Goal: Navigation & Orientation: Find specific page/section

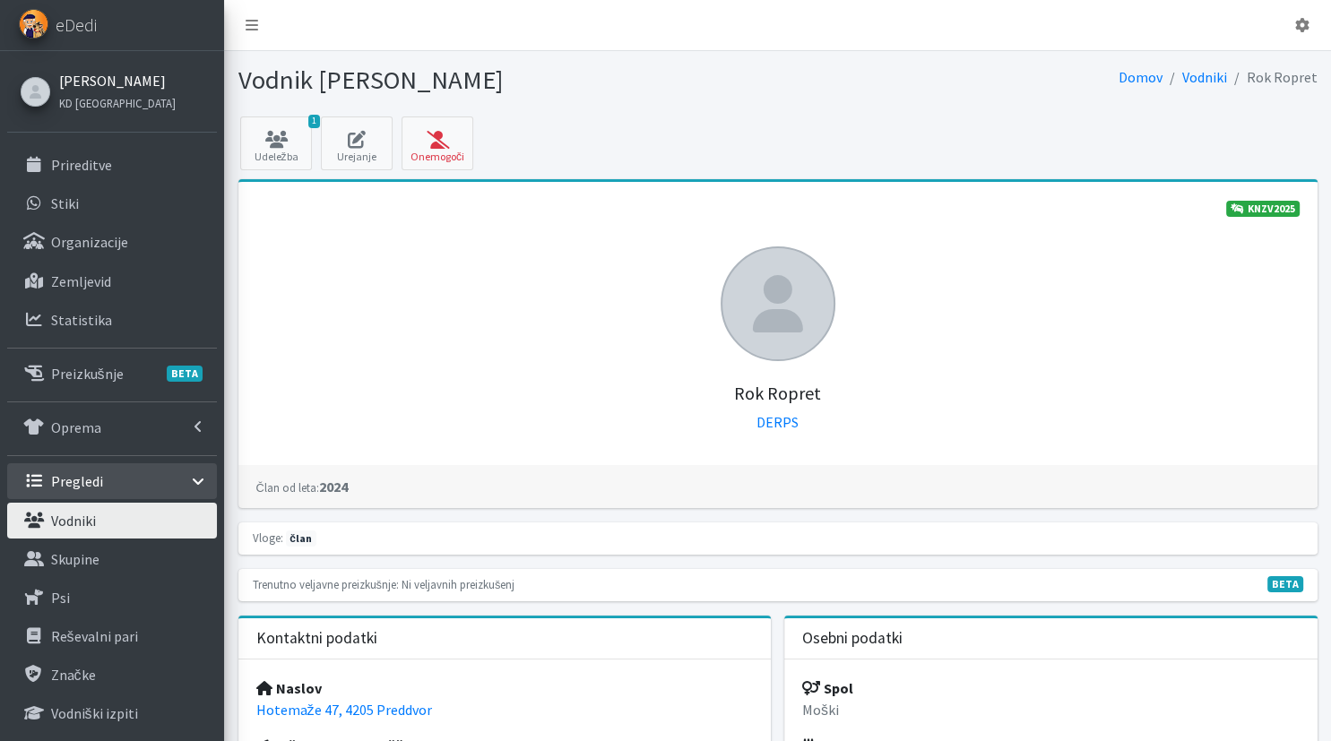
click at [138, 77] on link "[PERSON_NAME]" at bounding box center [117, 81] width 117 height 22
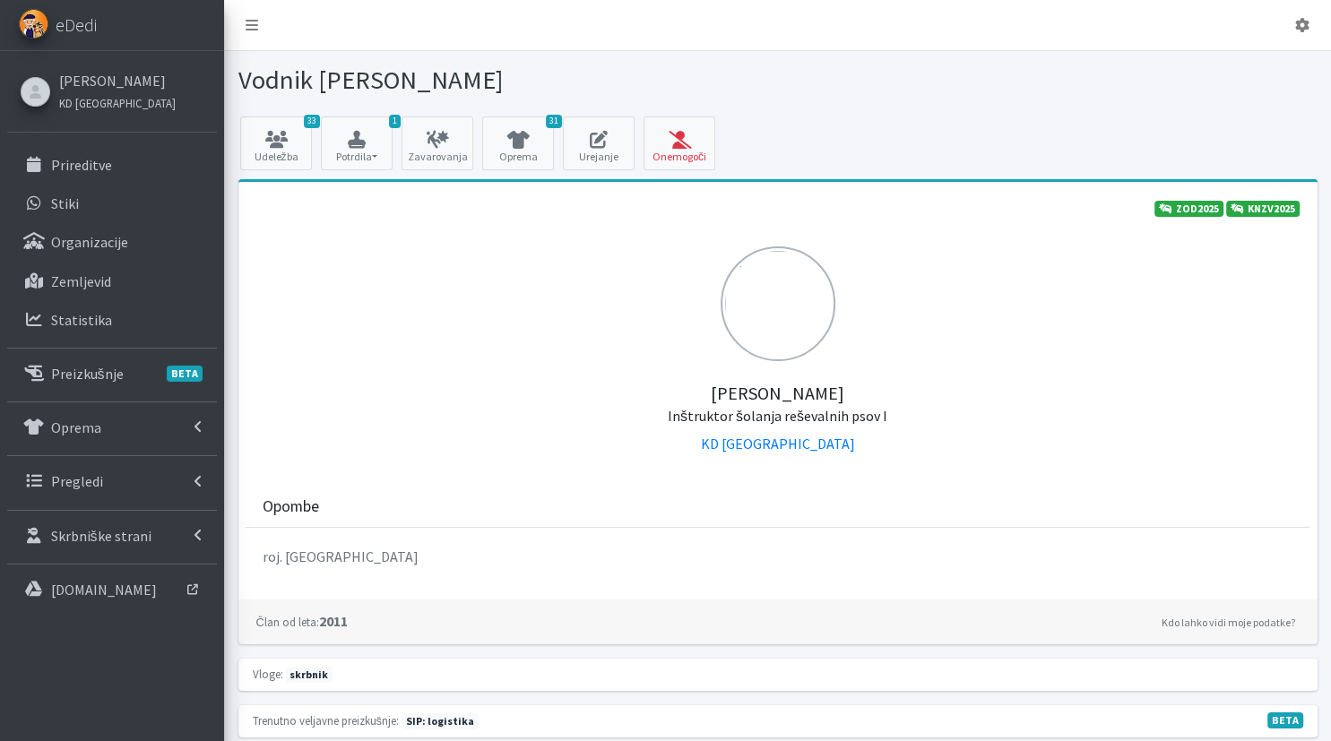
click at [810, 295] on img at bounding box center [778, 304] width 115 height 115
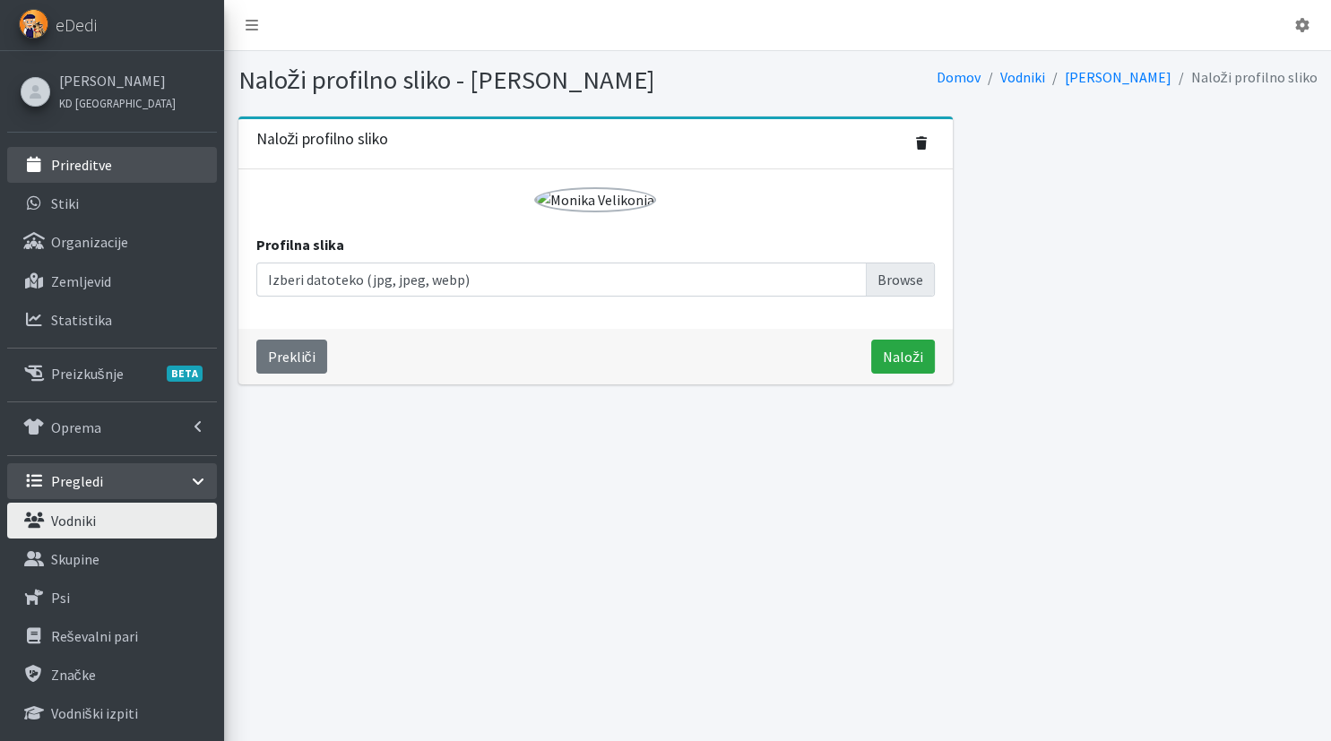
click at [86, 149] on link "Prireditve" at bounding box center [112, 165] width 210 height 36
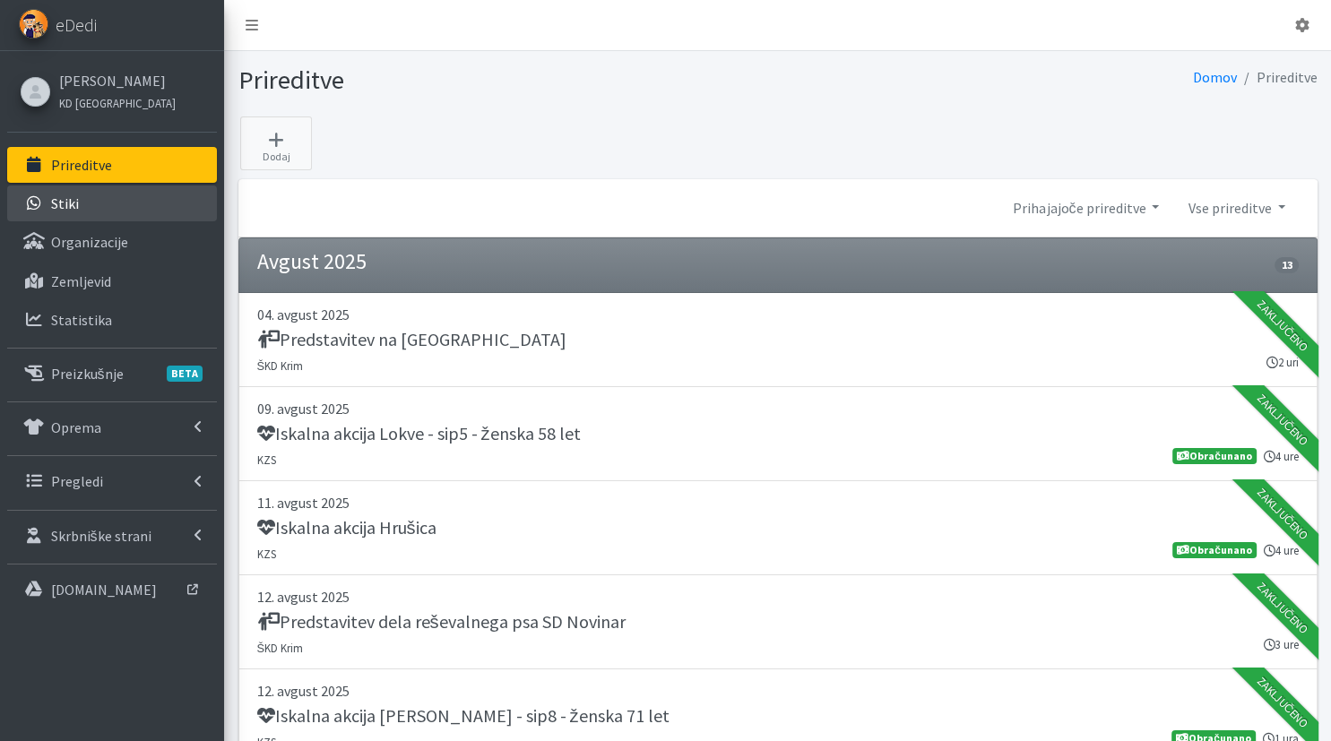
click at [133, 203] on link "Stiki" at bounding box center [112, 204] width 210 height 36
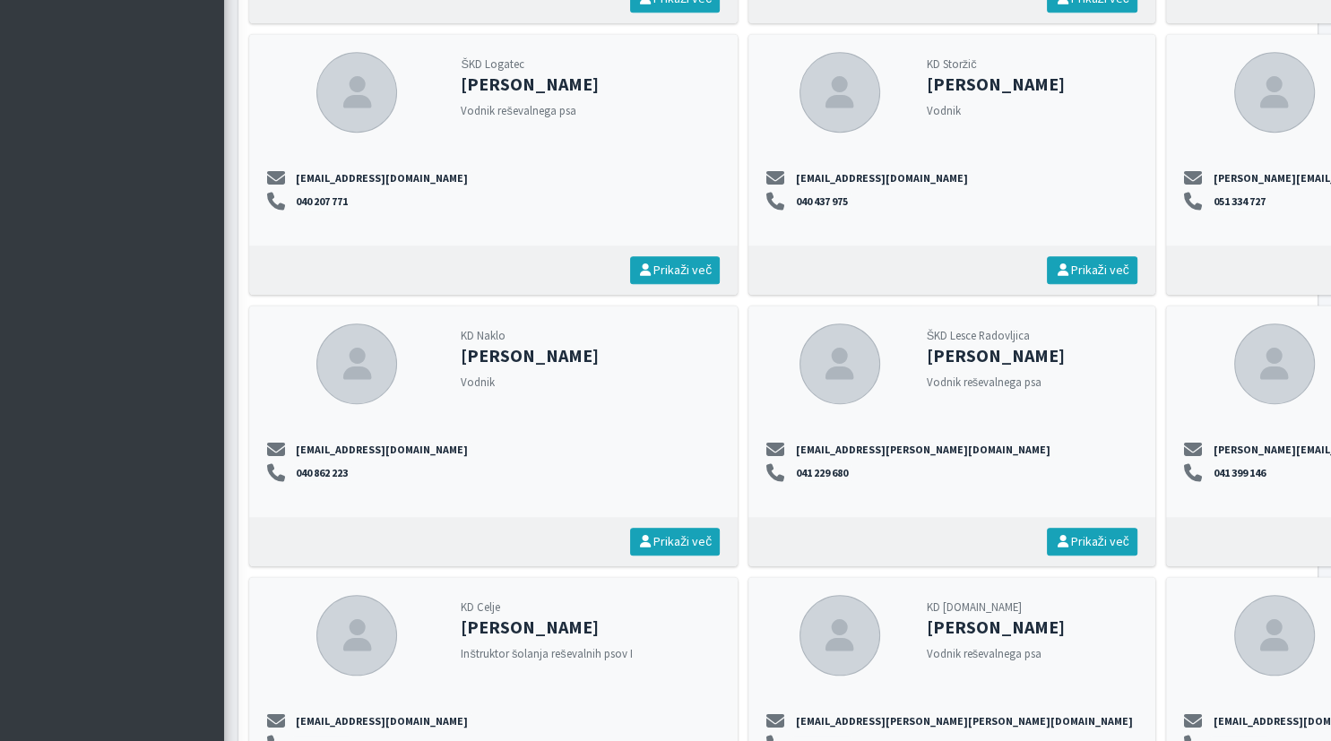
scroll to position [1609, 0]
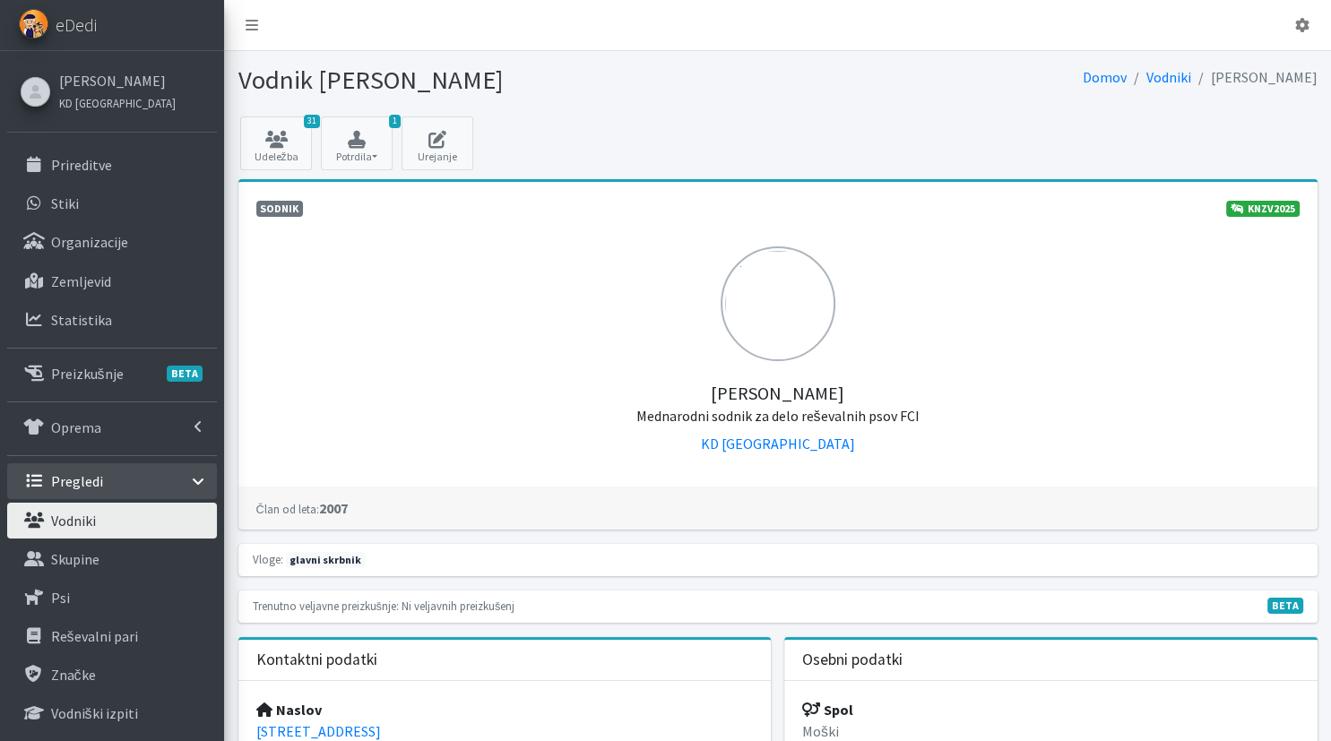
click at [765, 298] on img at bounding box center [778, 304] width 115 height 115
